Goal: Task Accomplishment & Management: Manage account settings

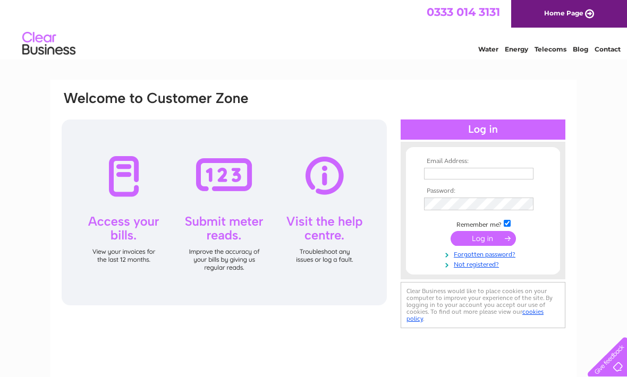
click at [443, 177] on input "text" at bounding box center [478, 174] width 109 height 12
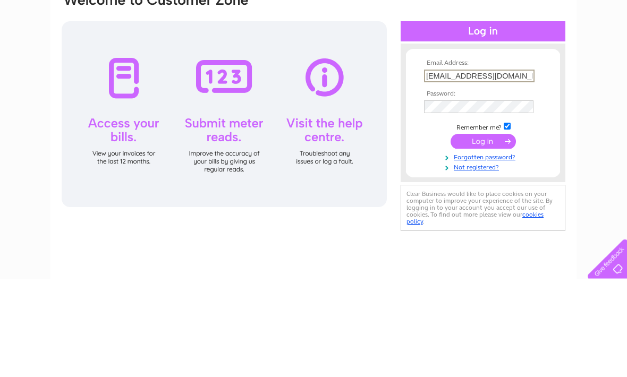
type input "jalongnewton@googlemail.com"
click at [482, 232] on input "submit" at bounding box center [482, 239] width 65 height 15
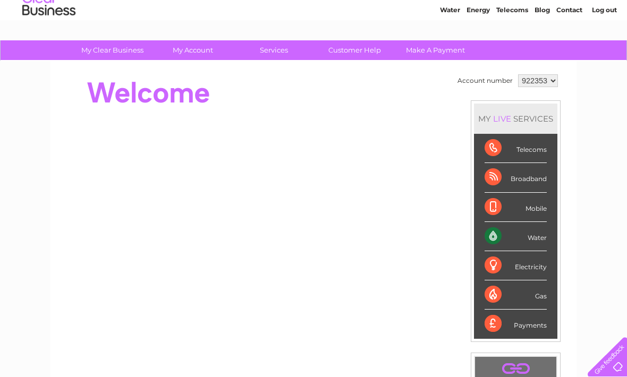
scroll to position [41, 0]
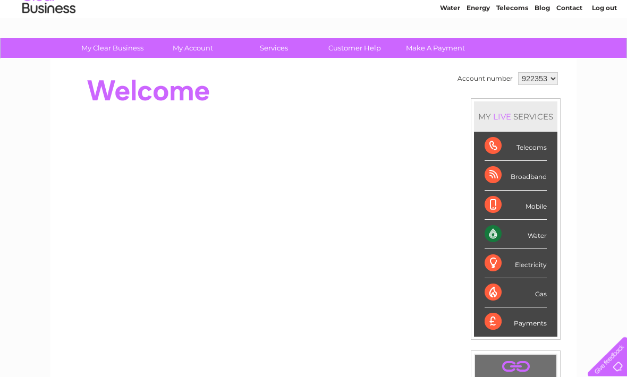
click at [505, 241] on div "Water" at bounding box center [515, 234] width 62 height 29
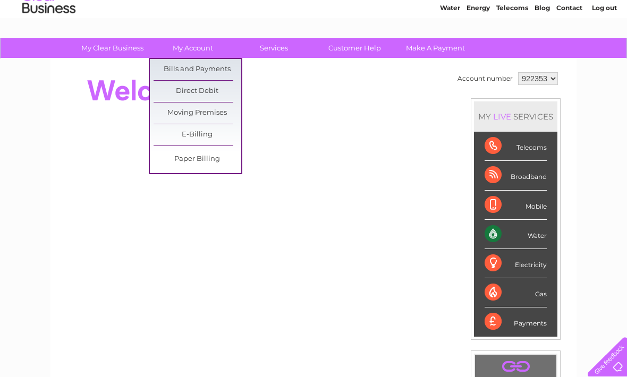
click at [218, 68] on link "Bills and Payments" at bounding box center [197, 69] width 88 height 21
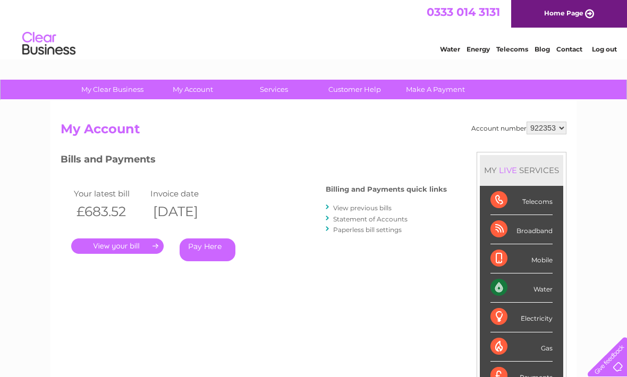
click at [134, 246] on link "." at bounding box center [117, 245] width 92 height 15
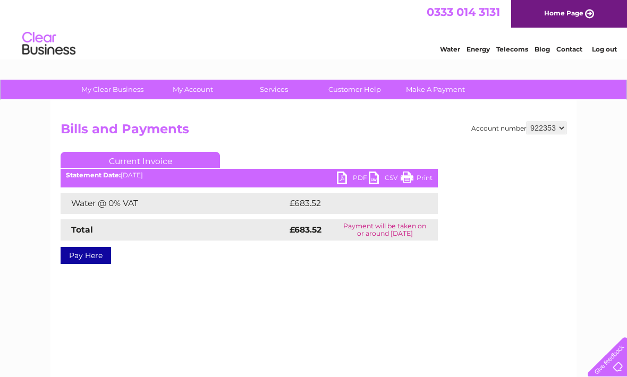
click at [343, 177] on link "PDF" at bounding box center [353, 179] width 32 height 15
